Goal: Transaction & Acquisition: Purchase product/service

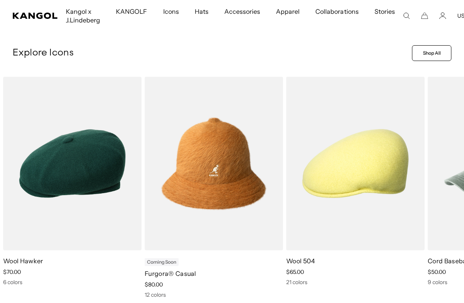
click at [0, 0] on img "3 of 11" at bounding box center [0, 0] width 0 height 0
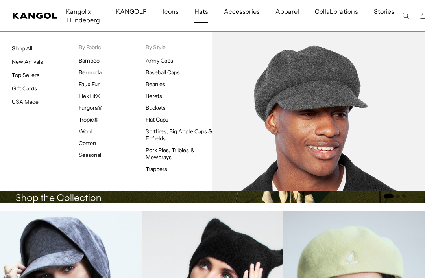
click at [189, 131] on link "Spitfires, Big Apple Caps & Enfields" at bounding box center [179, 135] width 67 height 14
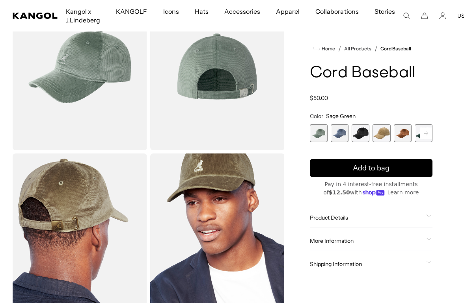
scroll to position [0, 162]
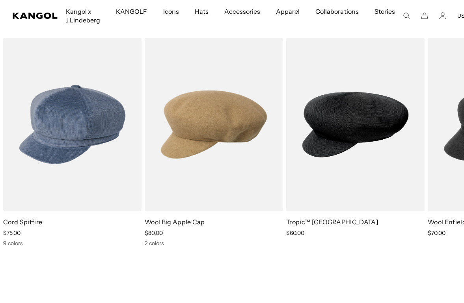
scroll to position [0, 162]
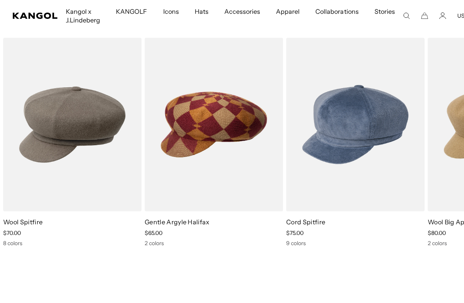
scroll to position [0, 0]
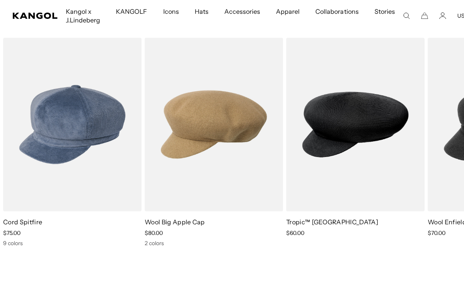
scroll to position [0, 162]
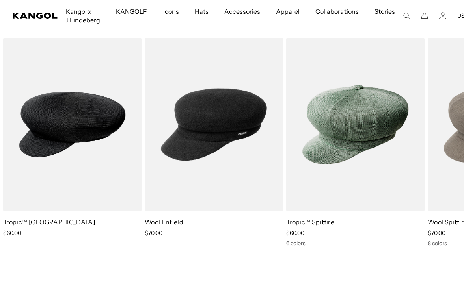
scroll to position [0, 0]
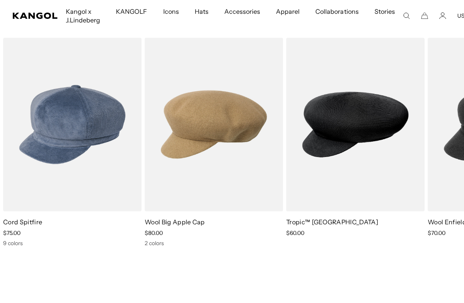
scroll to position [0, 0]
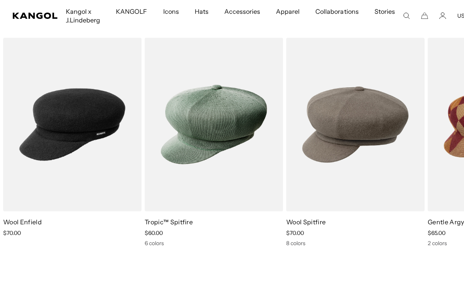
scroll to position [0, 162]
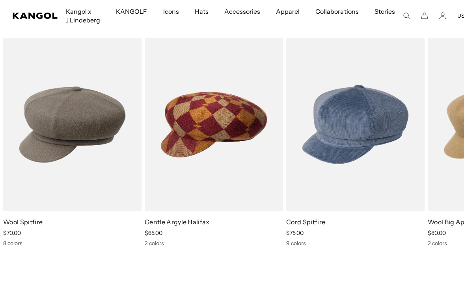
scroll to position [0, 0]
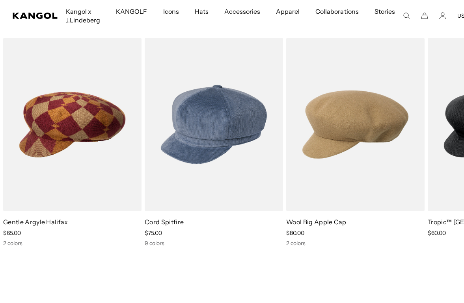
click at [0, 0] on img "6 of 7" at bounding box center [0, 0] width 0 height 0
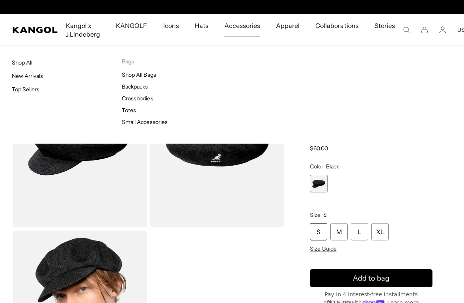
scroll to position [0, 162]
click at [141, 78] on link "Shop All Bags" at bounding box center [139, 74] width 34 height 7
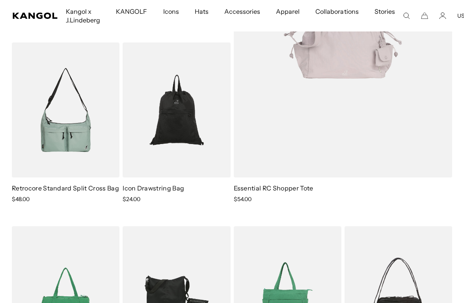
scroll to position [235, 0]
click at [0, 0] on img at bounding box center [0, 0] width 0 height 0
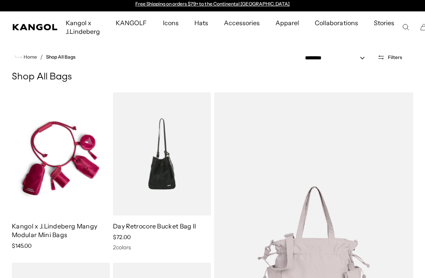
scroll to position [0, 0]
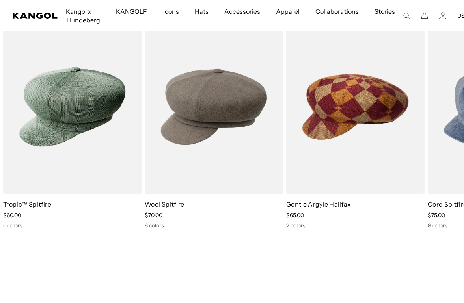
scroll to position [711, 0]
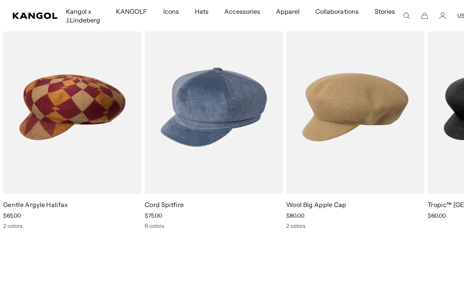
scroll to position [0, 0]
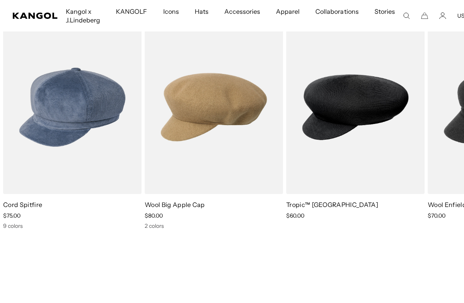
scroll to position [0, 162]
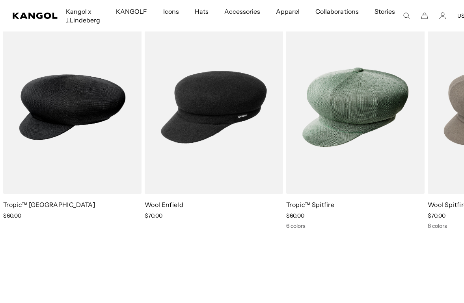
scroll to position [0, 0]
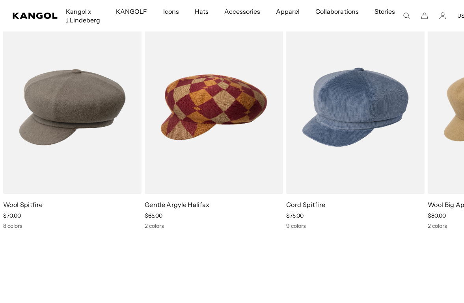
scroll to position [0, 162]
click at [0, 0] on img "4 of 7" at bounding box center [0, 0] width 0 height 0
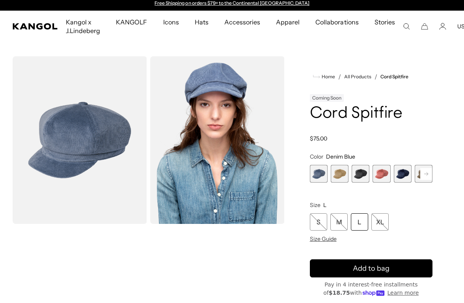
scroll to position [4, 0]
click at [359, 171] on span "3 of 9" at bounding box center [360, 174] width 18 height 18
